Goal: Information Seeking & Learning: Check status

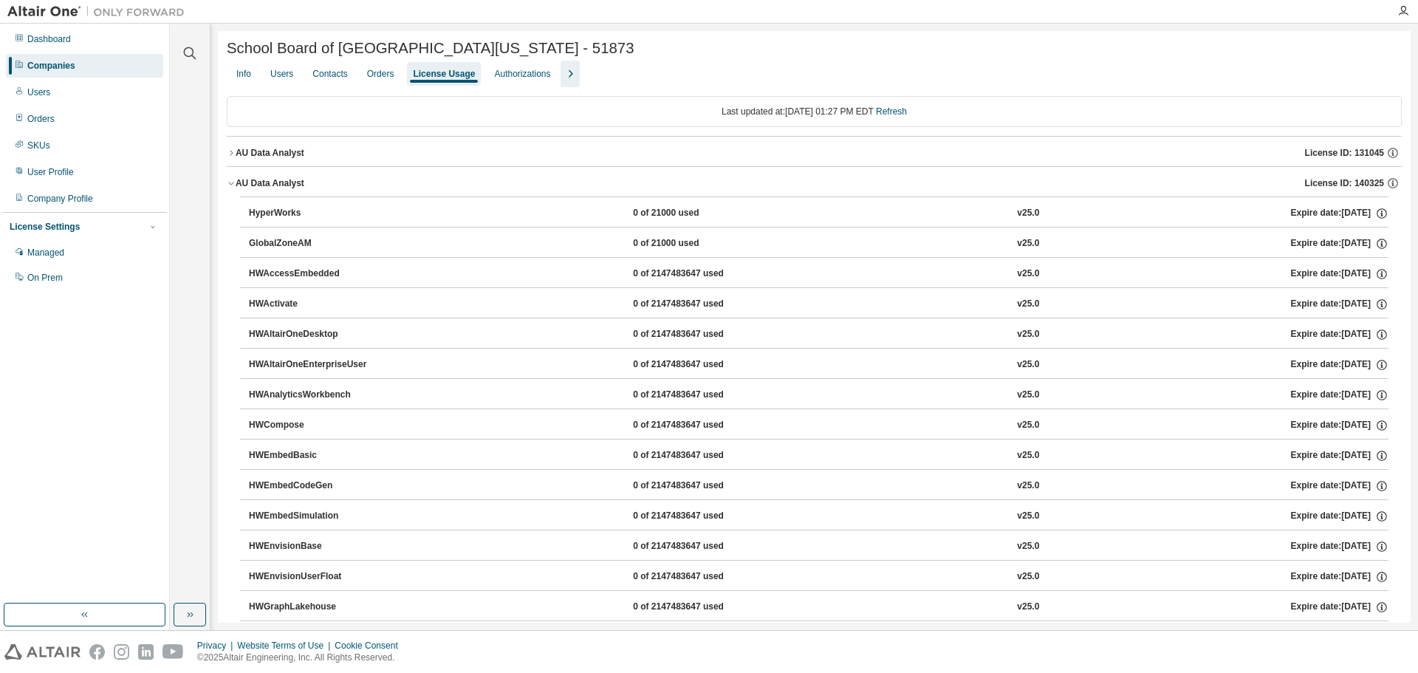
click at [92, 65] on div "Companies" at bounding box center [84, 66] width 157 height 24
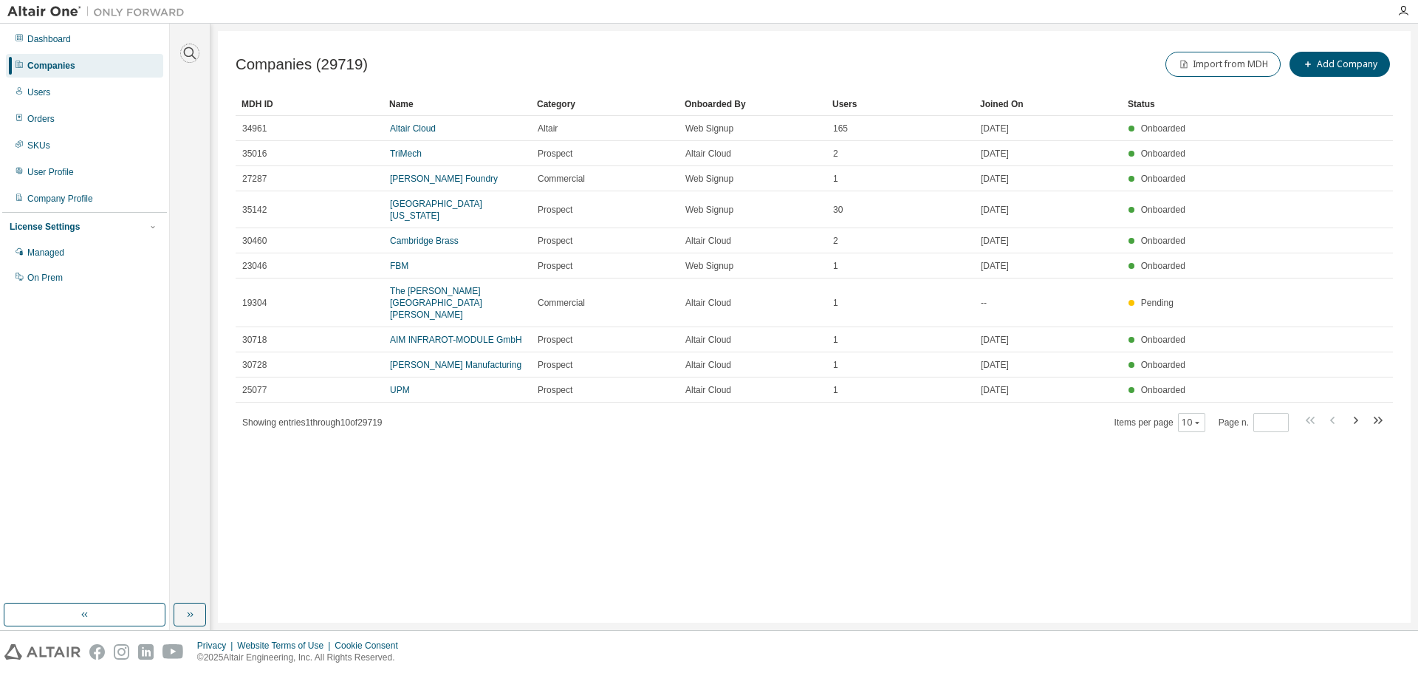
click at [188, 50] on icon "button" at bounding box center [190, 53] width 18 height 18
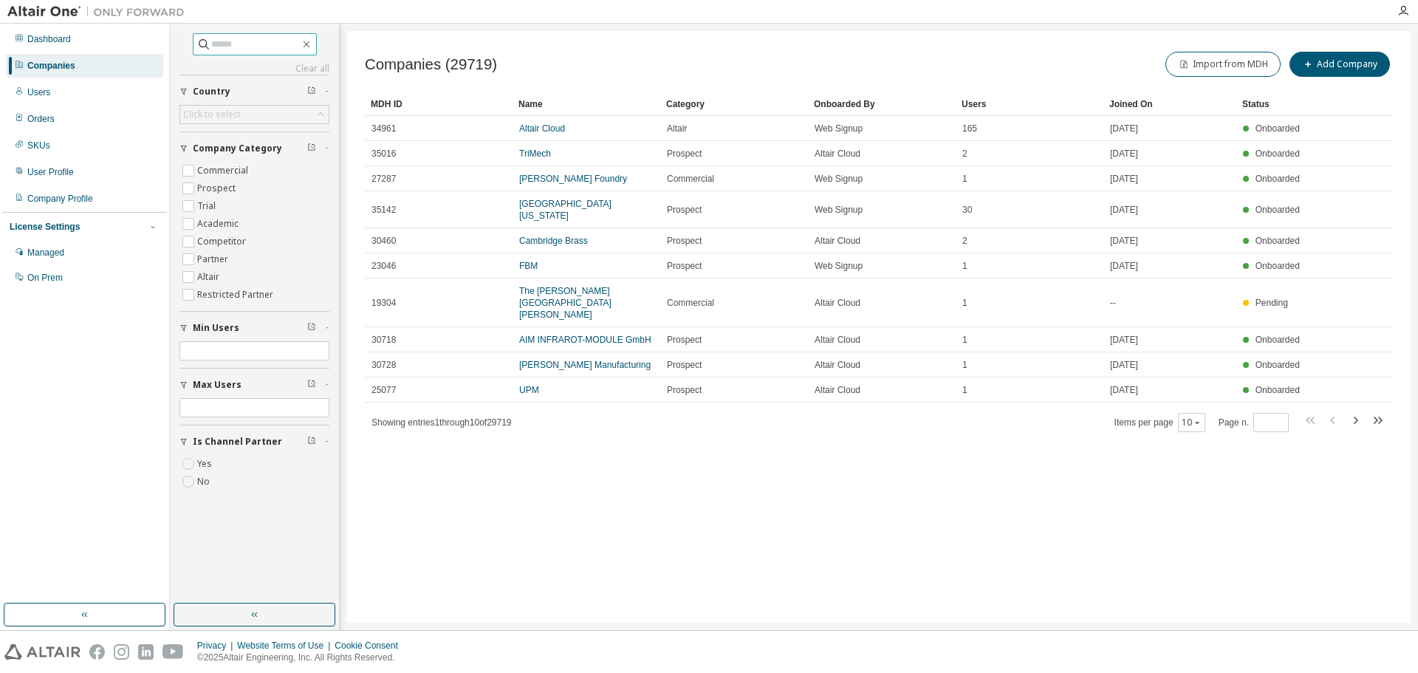
click at [216, 41] on input "text" at bounding box center [255, 44] width 89 height 15
paste input "**********"
type input "**********"
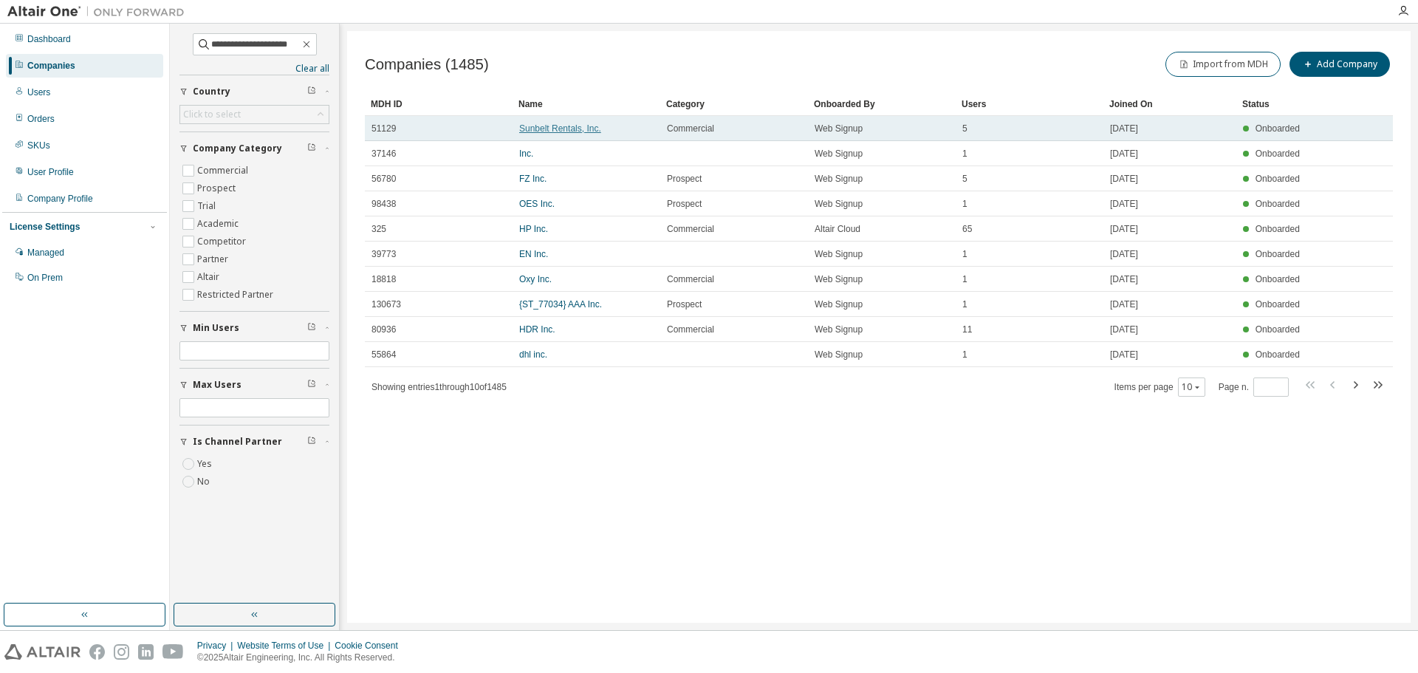
click at [553, 123] on link "Sunbelt Rentals, Inc." at bounding box center [560, 128] width 82 height 10
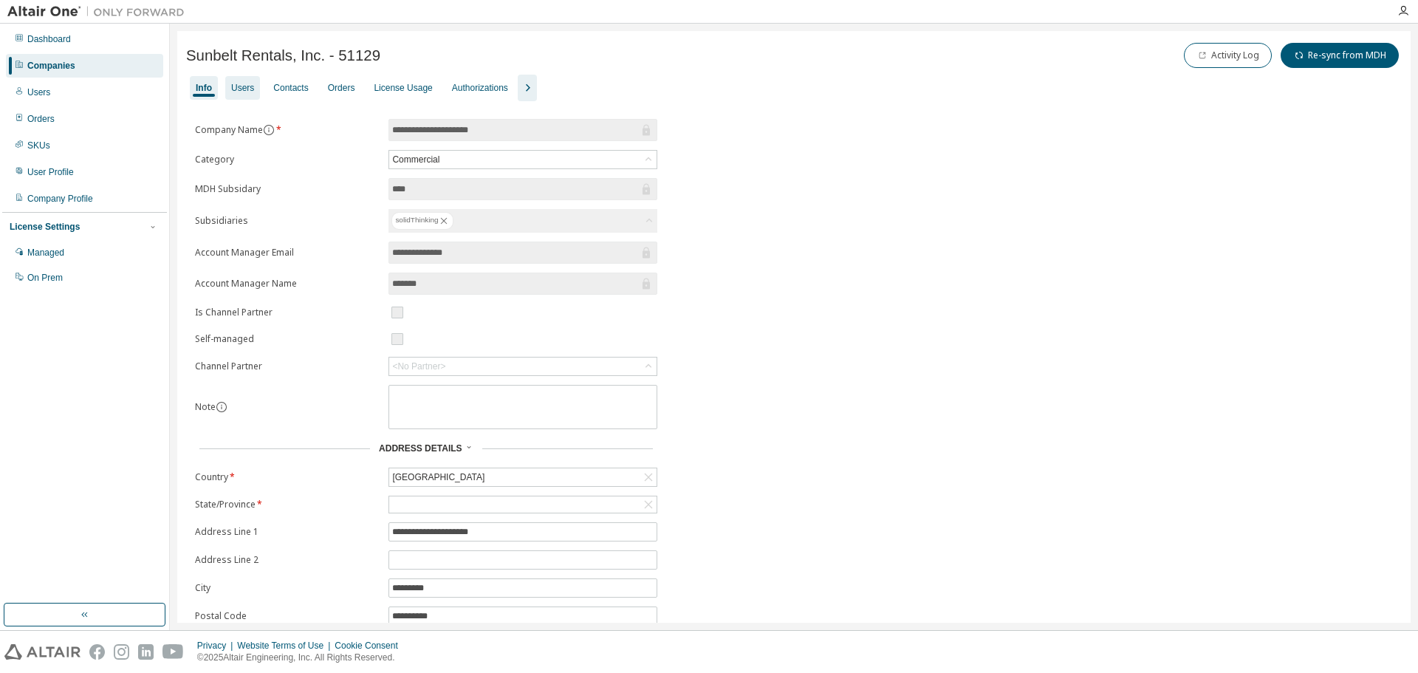
click at [240, 89] on div "Users" at bounding box center [242, 88] width 23 height 12
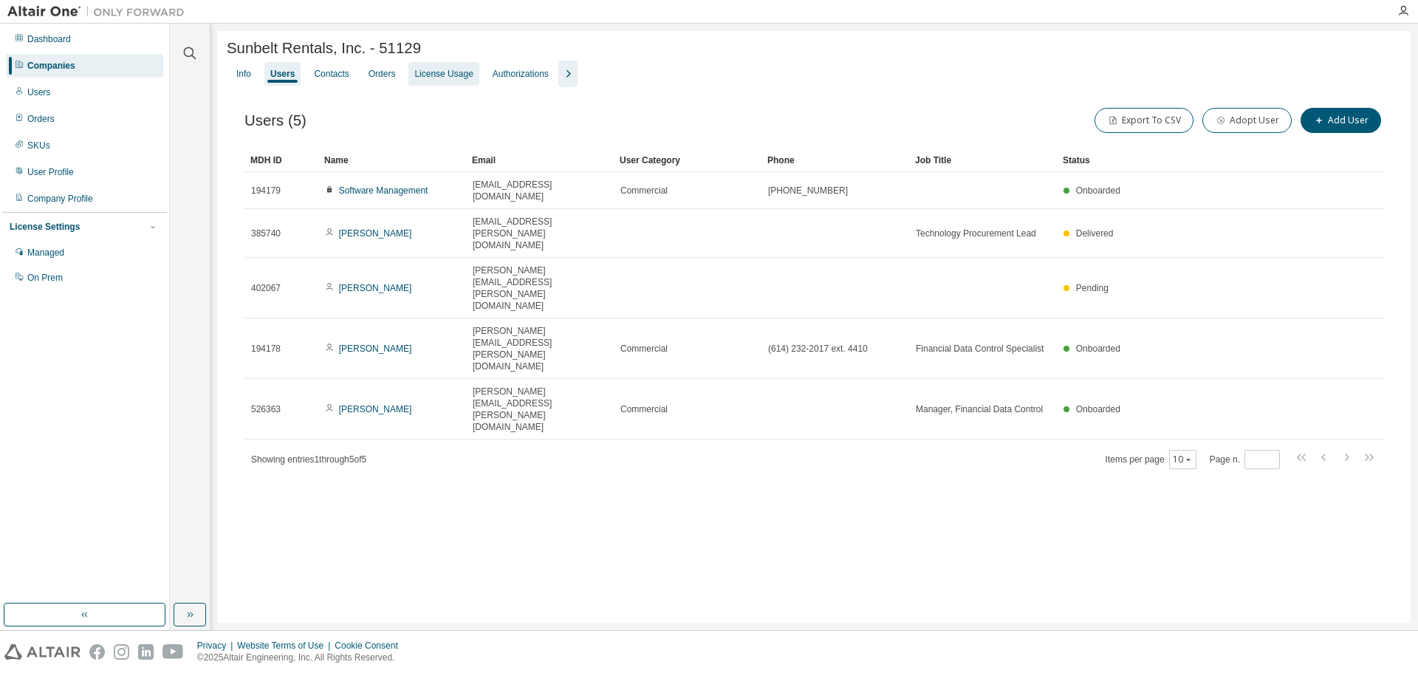
click at [433, 79] on div "License Usage" at bounding box center [443, 74] width 58 height 12
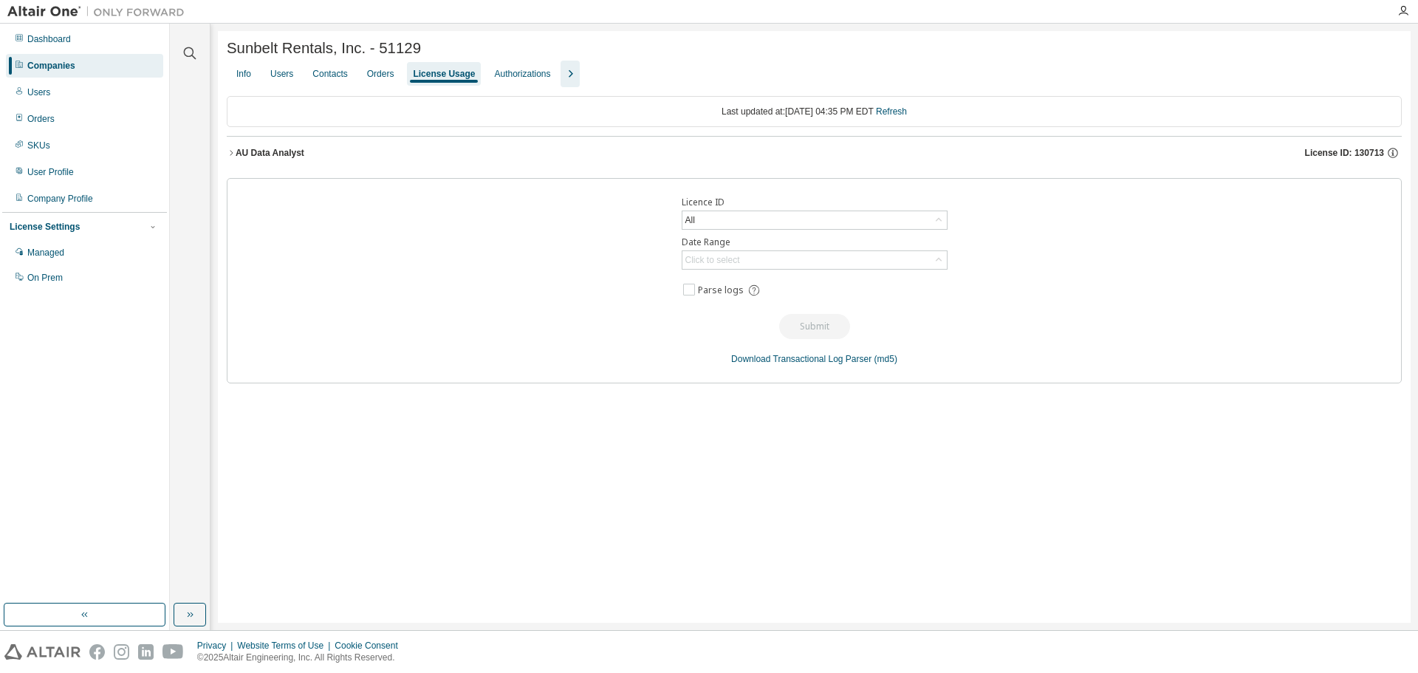
click at [283, 157] on div "AU Data Analyst" at bounding box center [270, 153] width 69 height 12
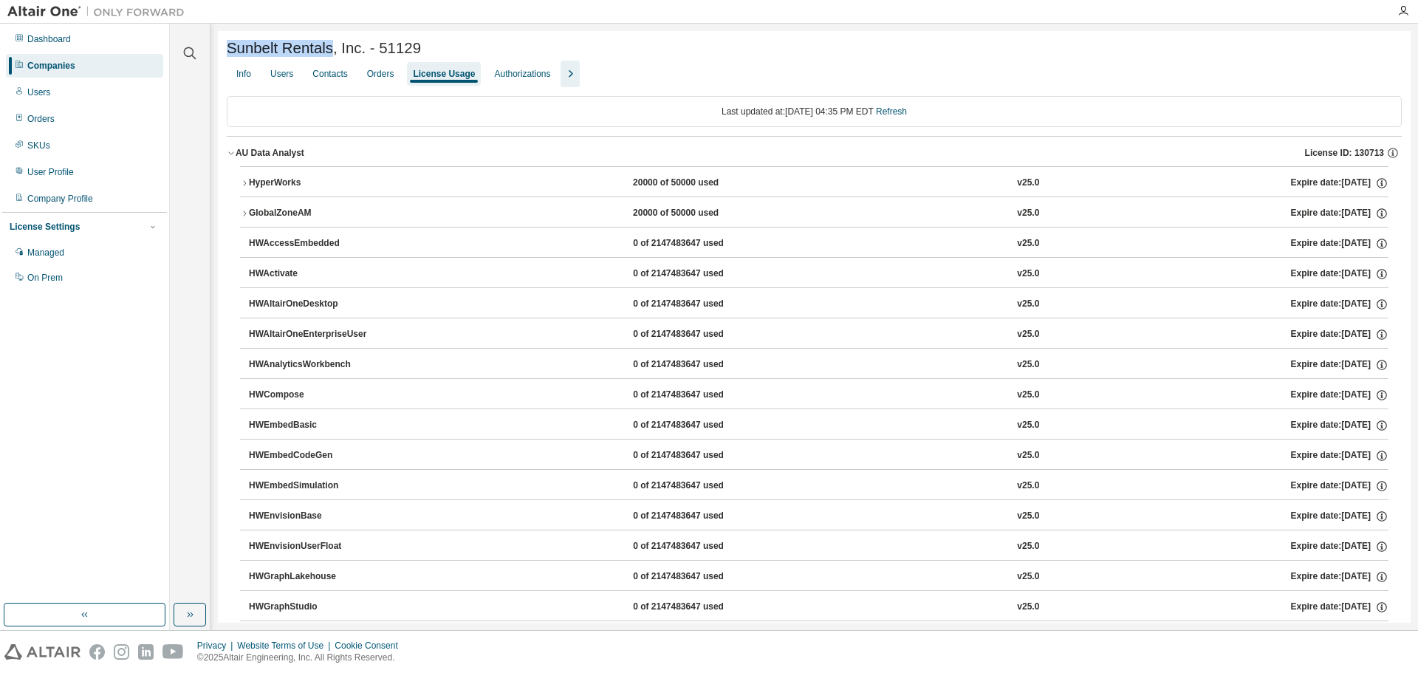
drag, startPoint x: 327, startPoint y: 51, endPoint x: 229, endPoint y: 48, distance: 97.6
click at [229, 48] on span "Sunbelt Rentals, Inc. - 51129" at bounding box center [324, 48] width 194 height 17
copy span "Sunbelt Rentals"
